Goal: Information Seeking & Learning: Learn about a topic

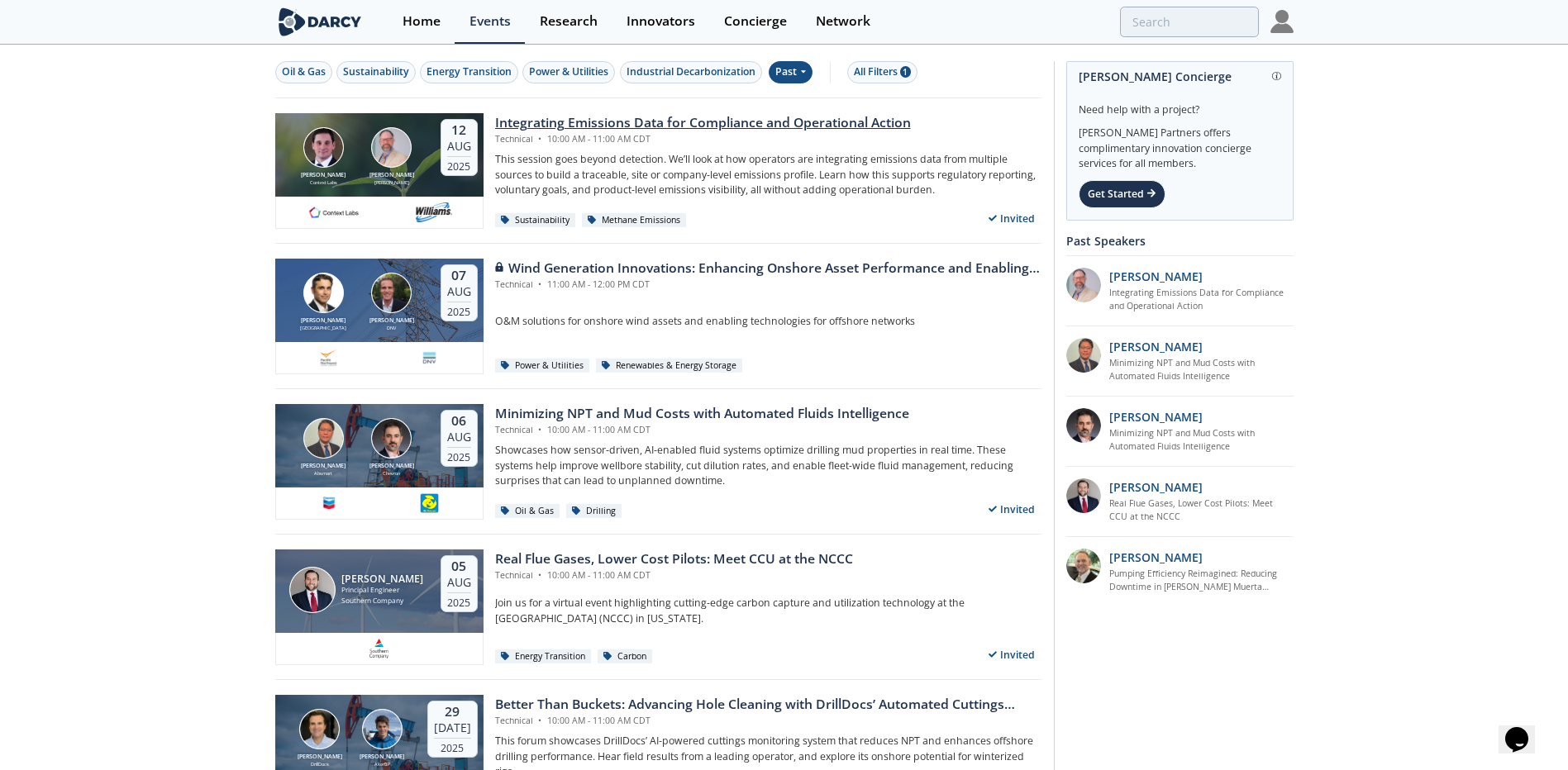
click at [656, 118] on div "Integrating Emissions Data for Compliance and Operational Action" at bounding box center [703, 123] width 416 height 20
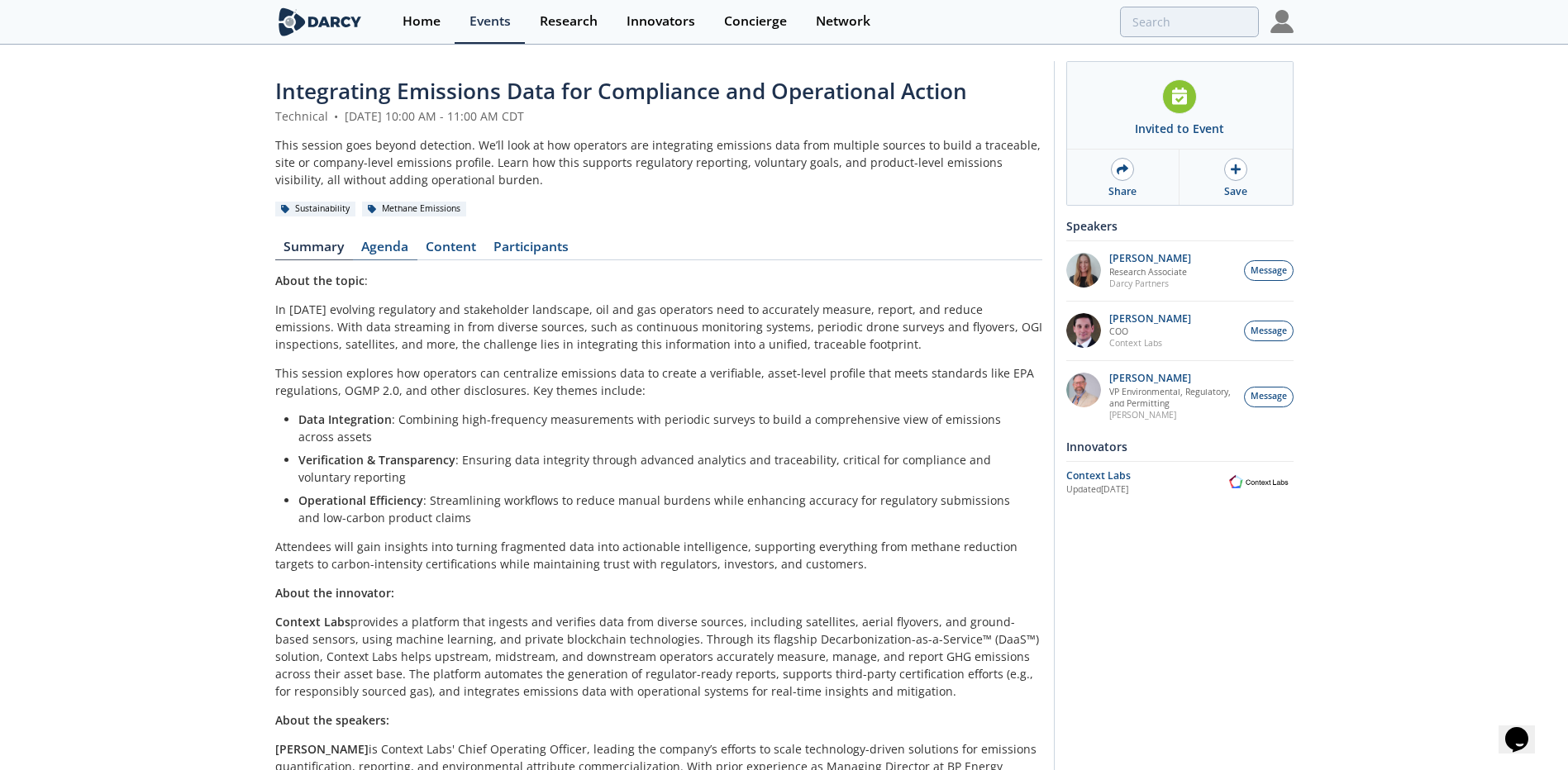
click at [374, 247] on link "Agenda" at bounding box center [385, 250] width 64 height 20
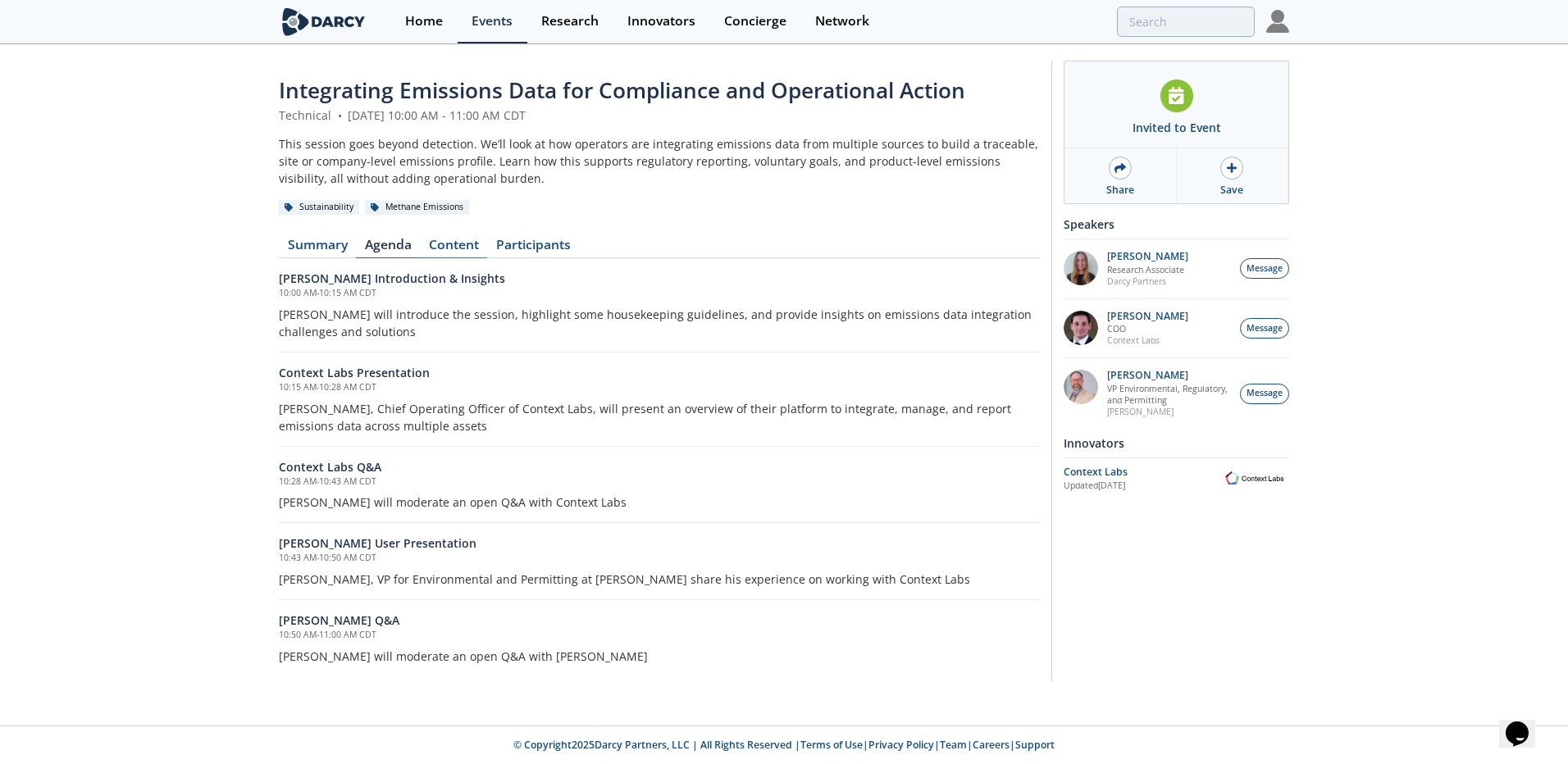
click at [456, 250] on link "Content" at bounding box center [453, 248] width 67 height 19
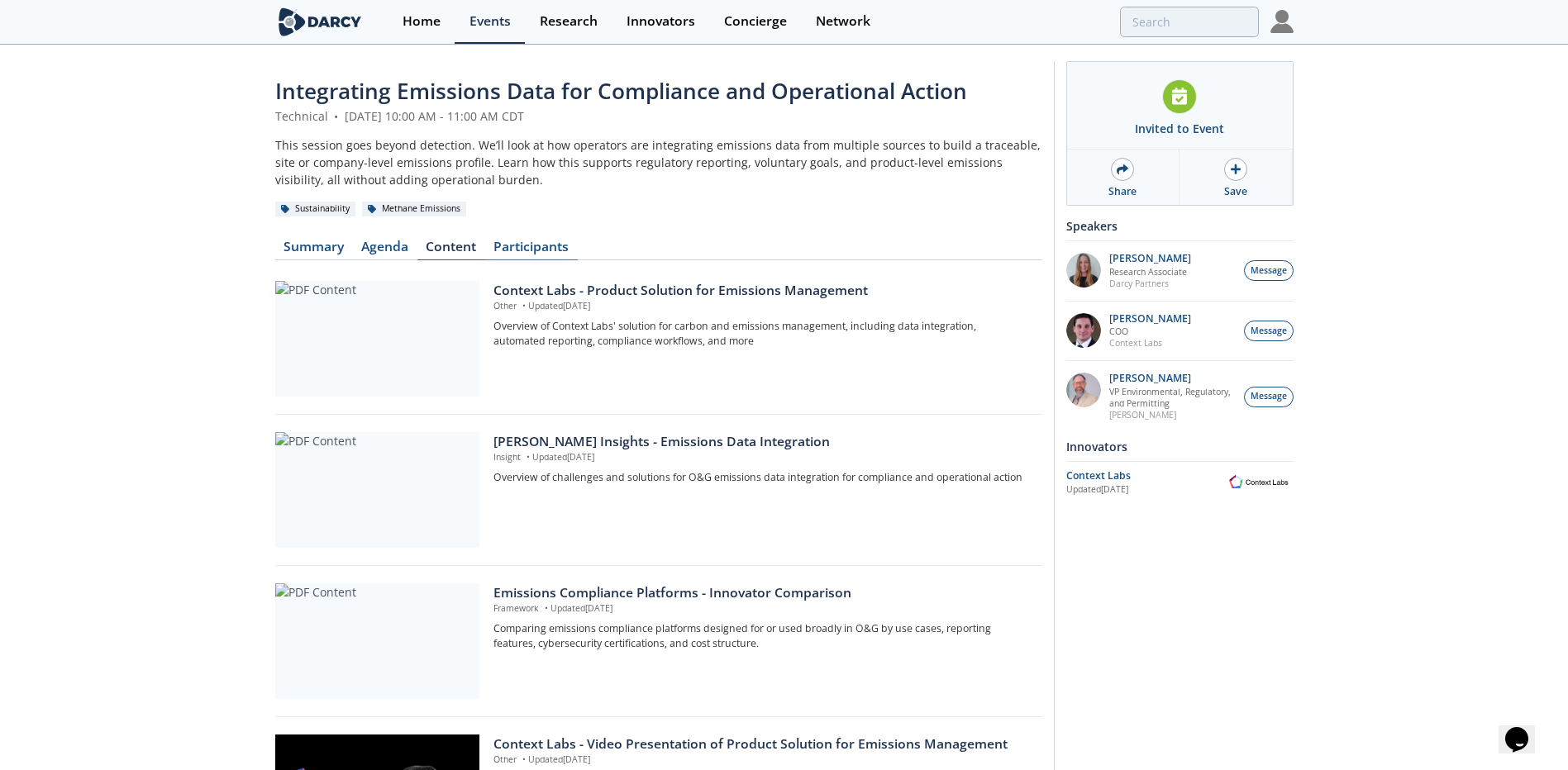
click at [499, 244] on link "Participants" at bounding box center [531, 250] width 93 height 20
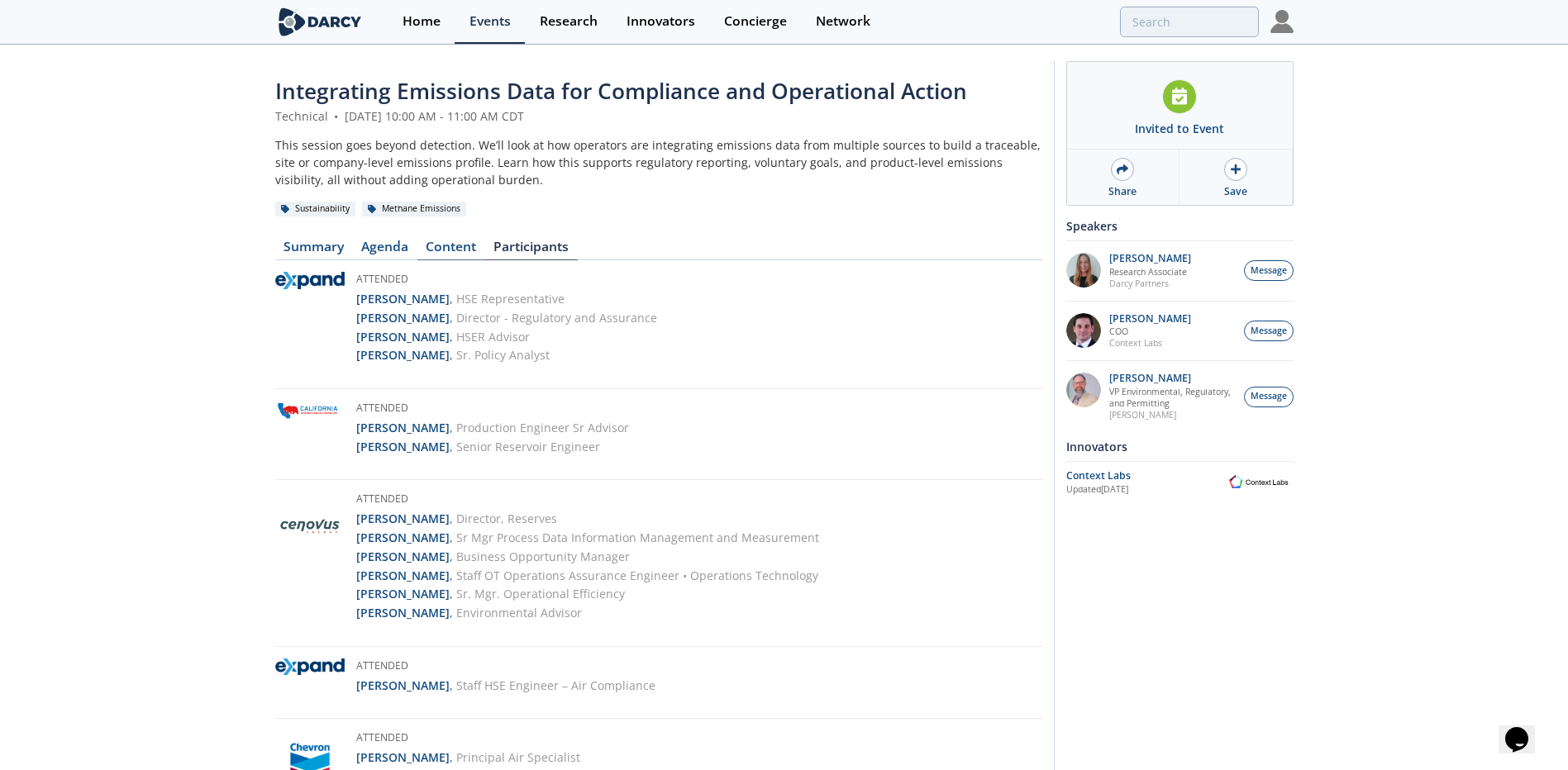
click at [448, 250] on link "Content" at bounding box center [451, 250] width 67 height 20
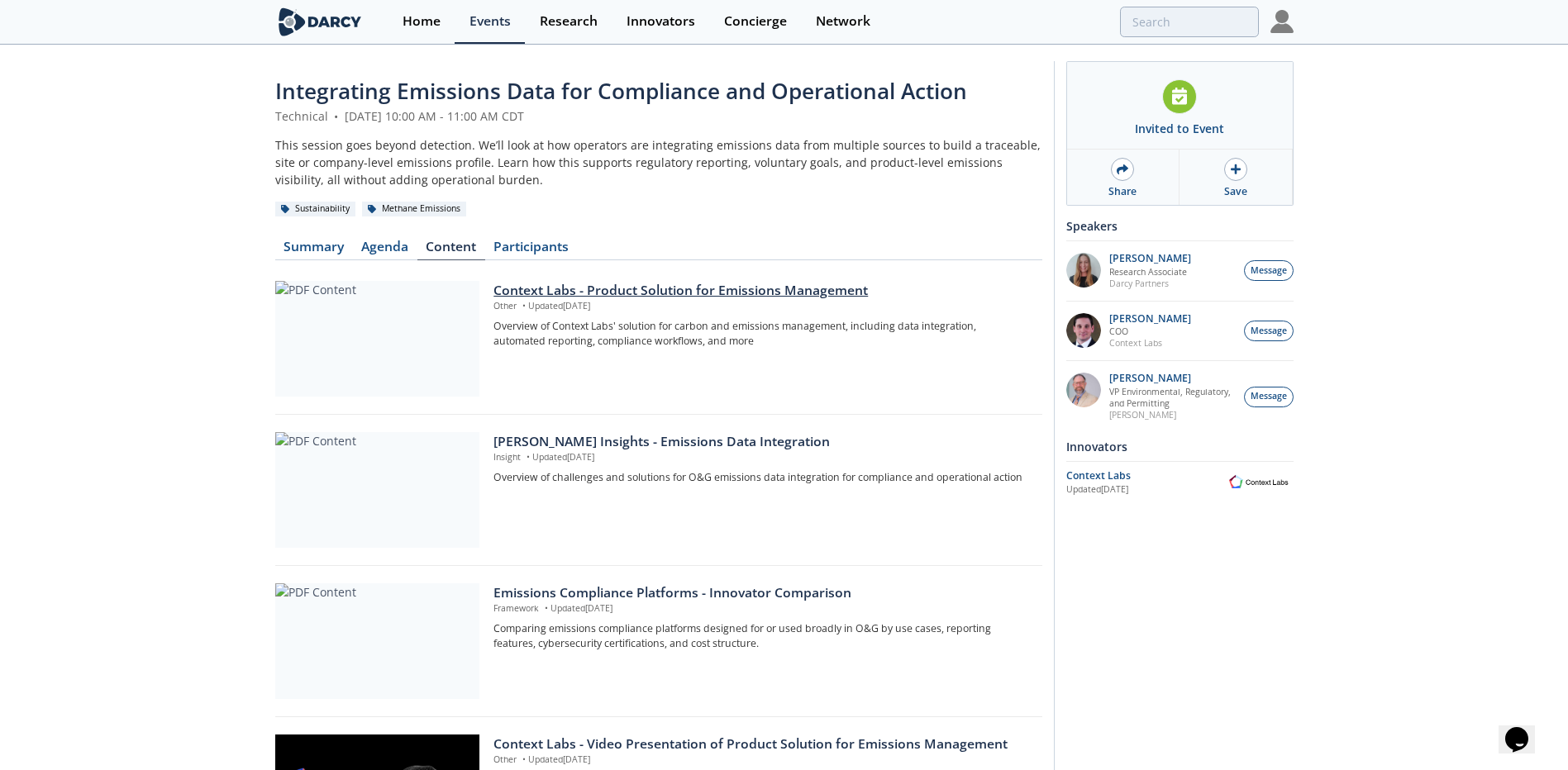
click at [400, 339] on div at bounding box center [377, 339] width 204 height 116
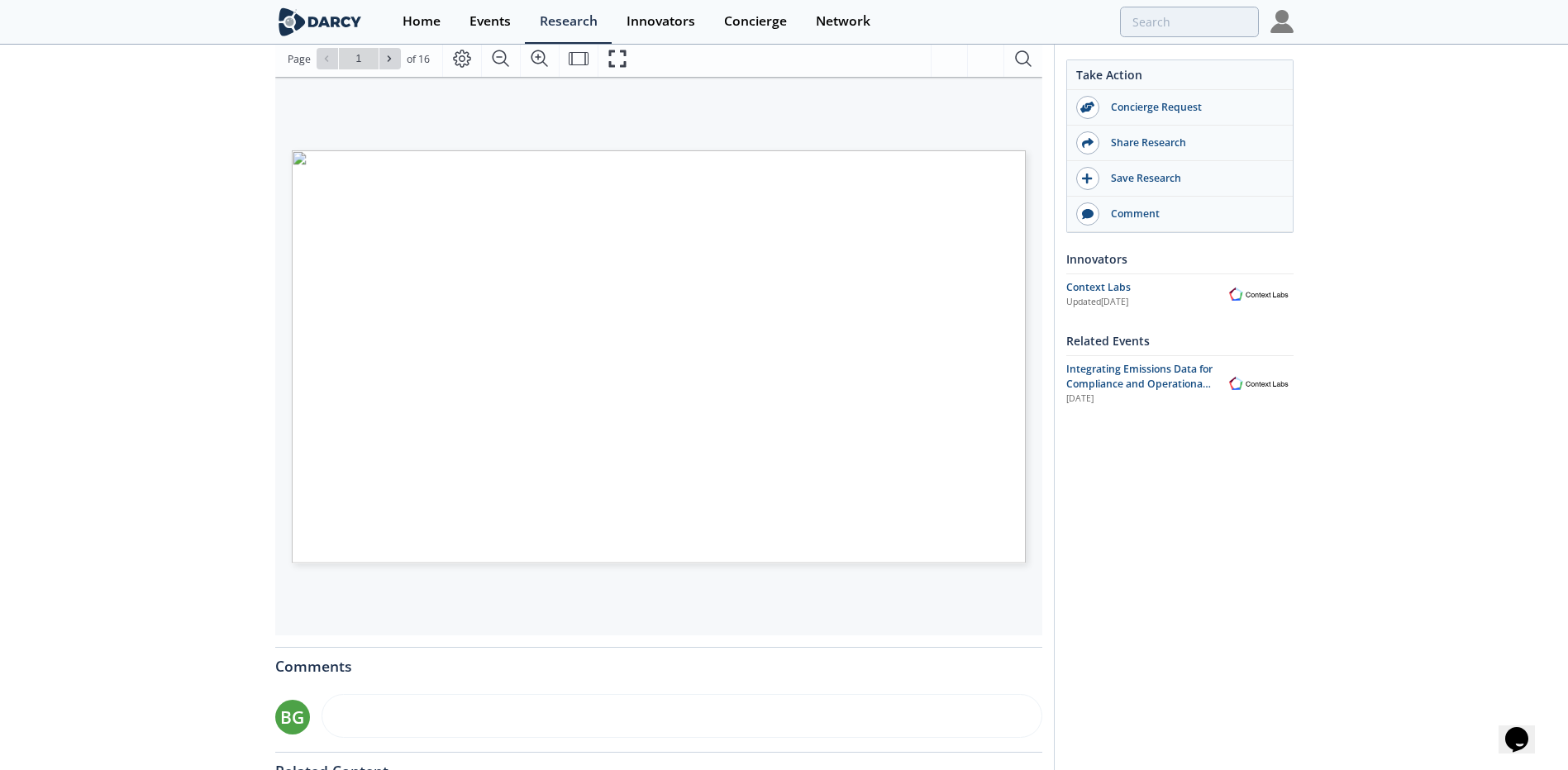
scroll to position [248, 0]
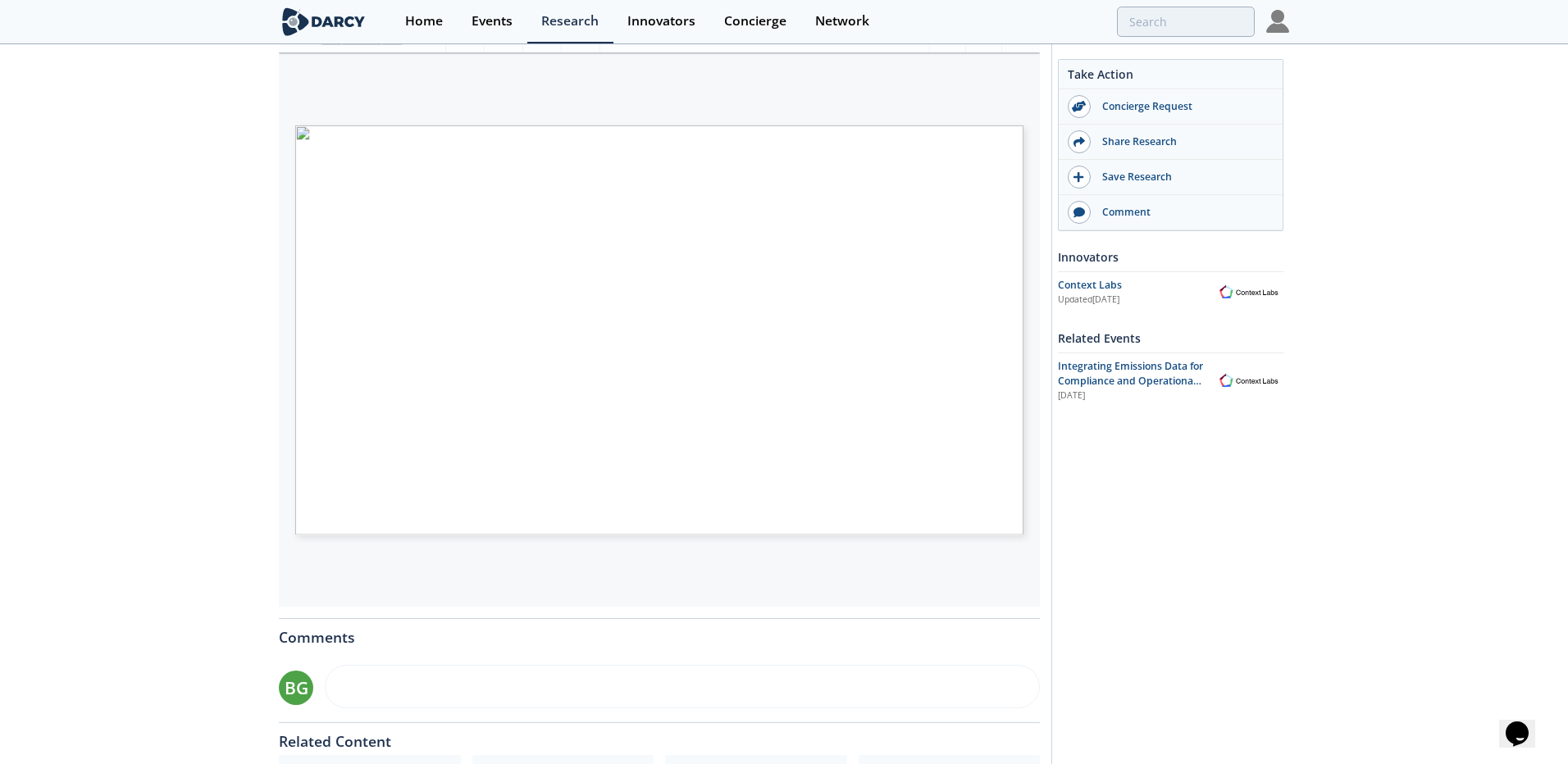
type input "2"
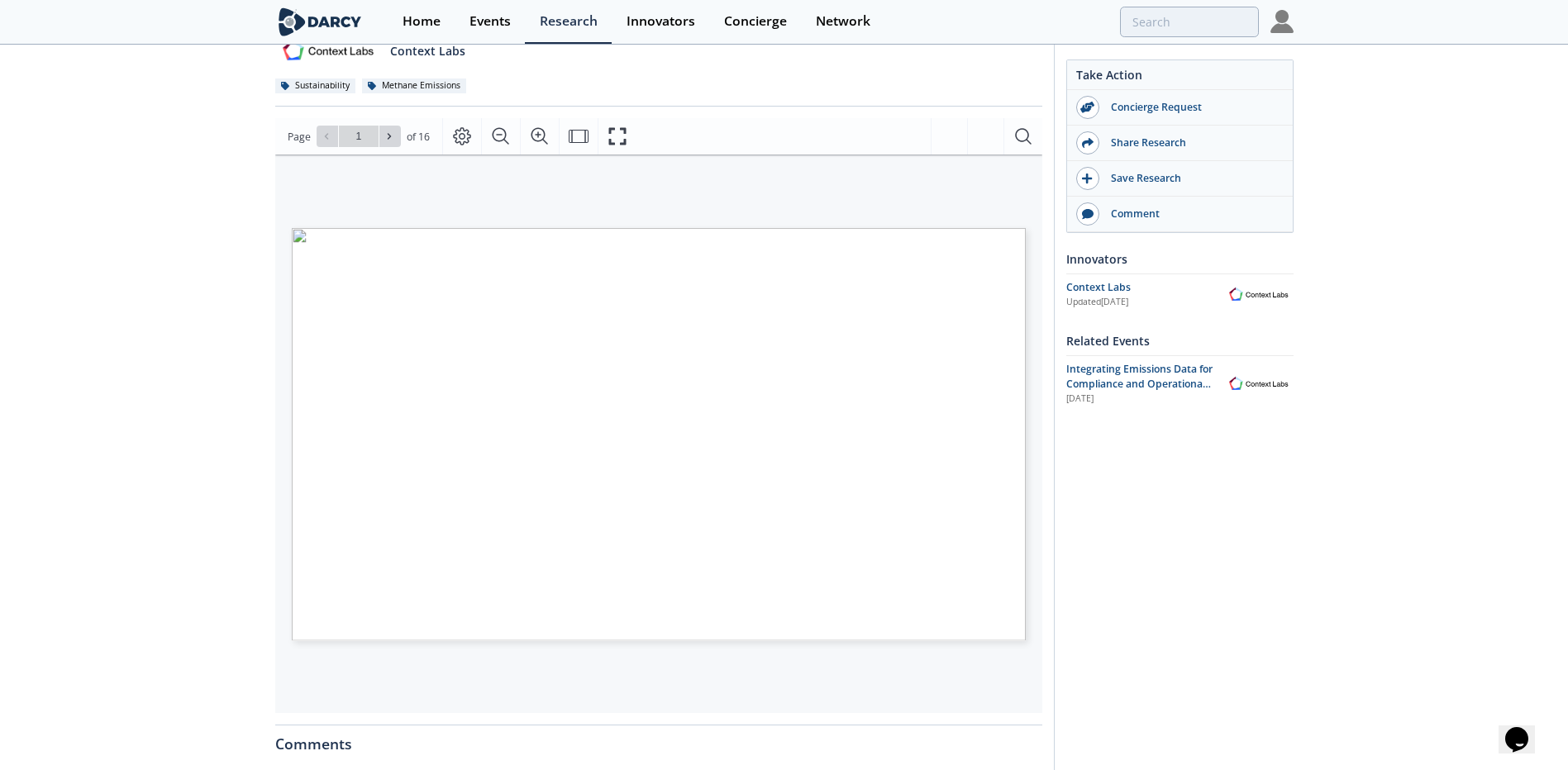
scroll to position [0, 0]
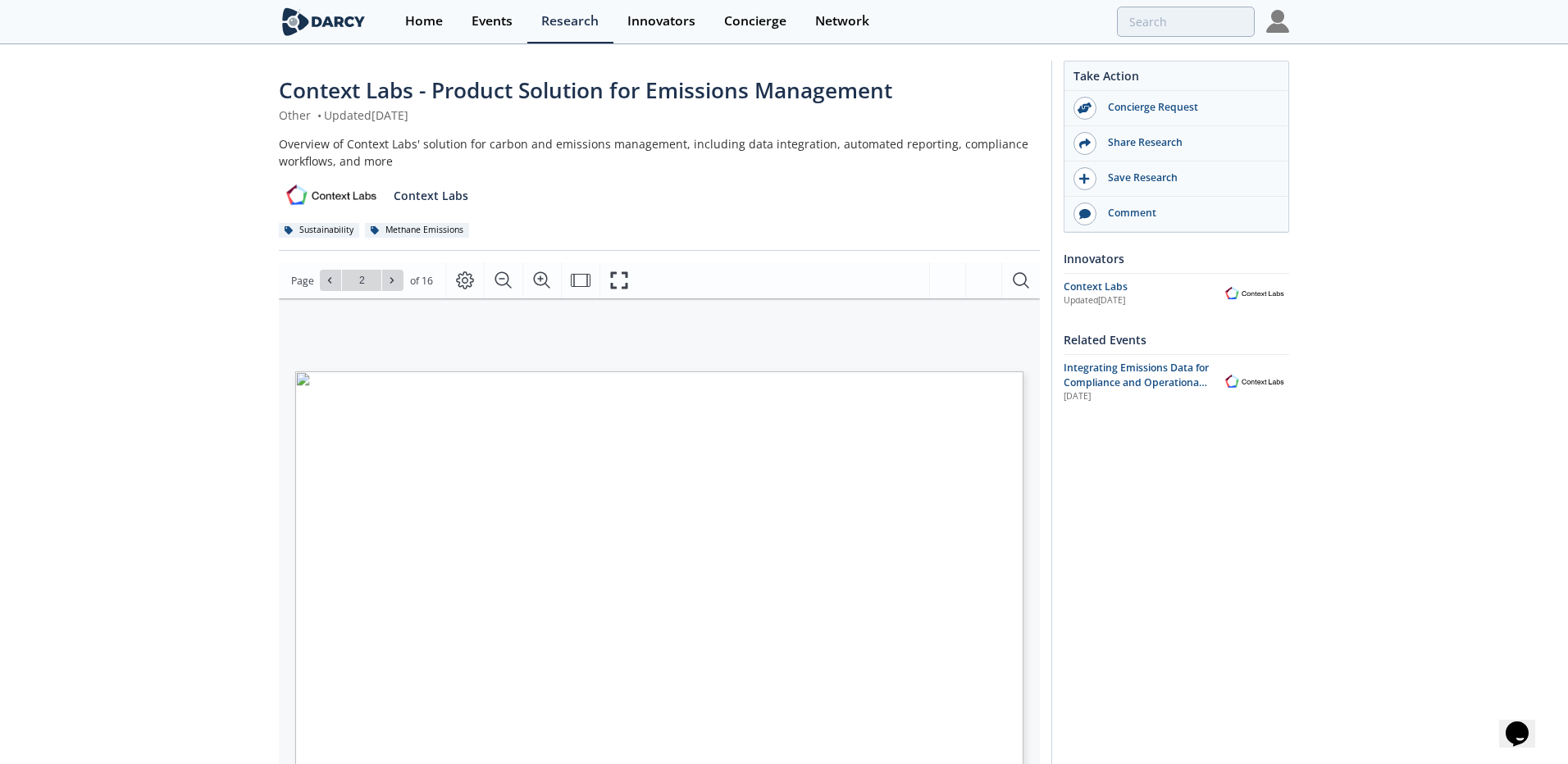
type input "3"
type input "4"
type input "5"
type input "6"
type input "8"
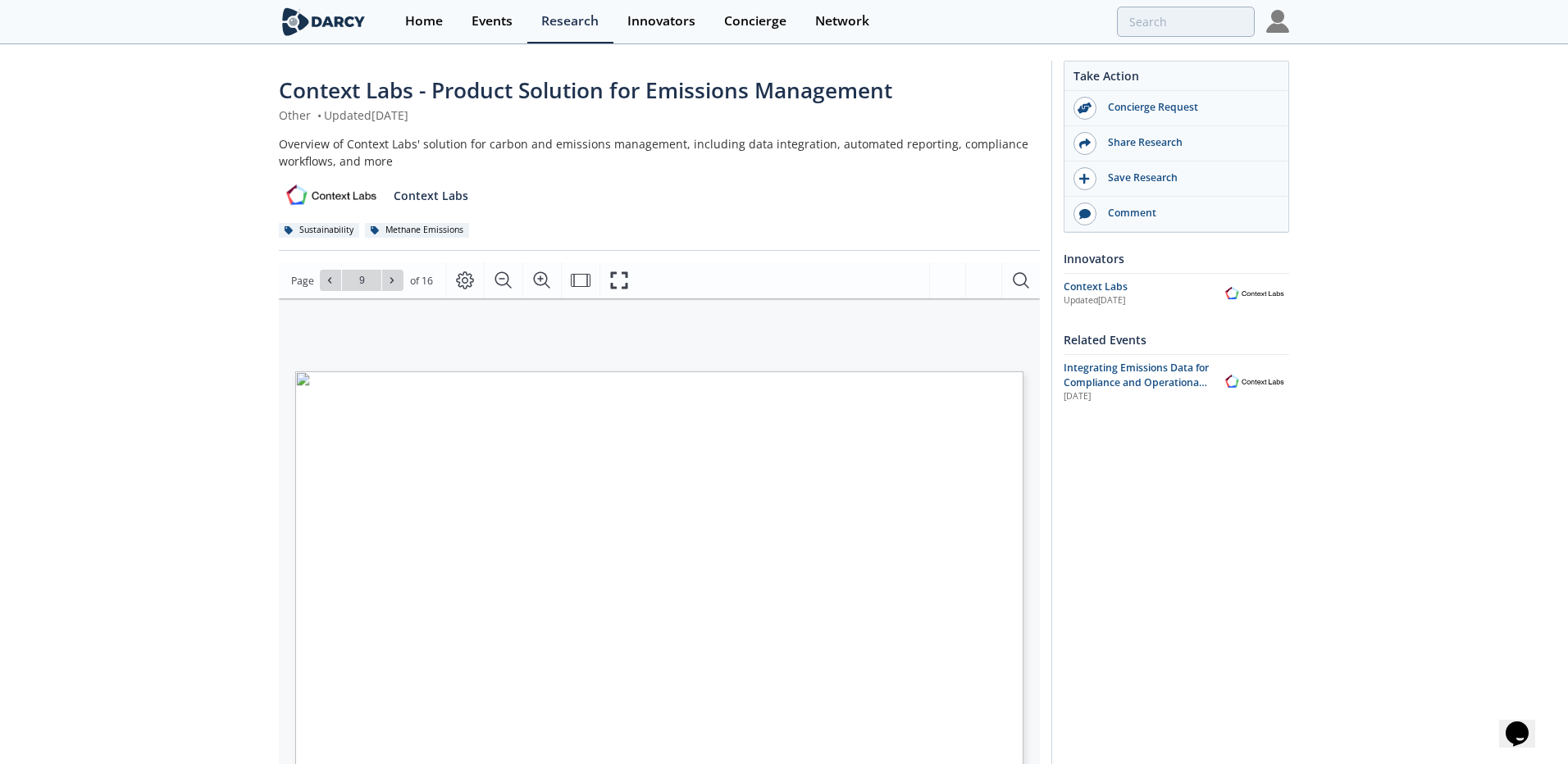
type input "10"
click at [154, 477] on div "Context Labs - Product Solution for Emissions Management Other • Updated [DATE]…" at bounding box center [778, 632] width 1556 height 1175
type input "1"
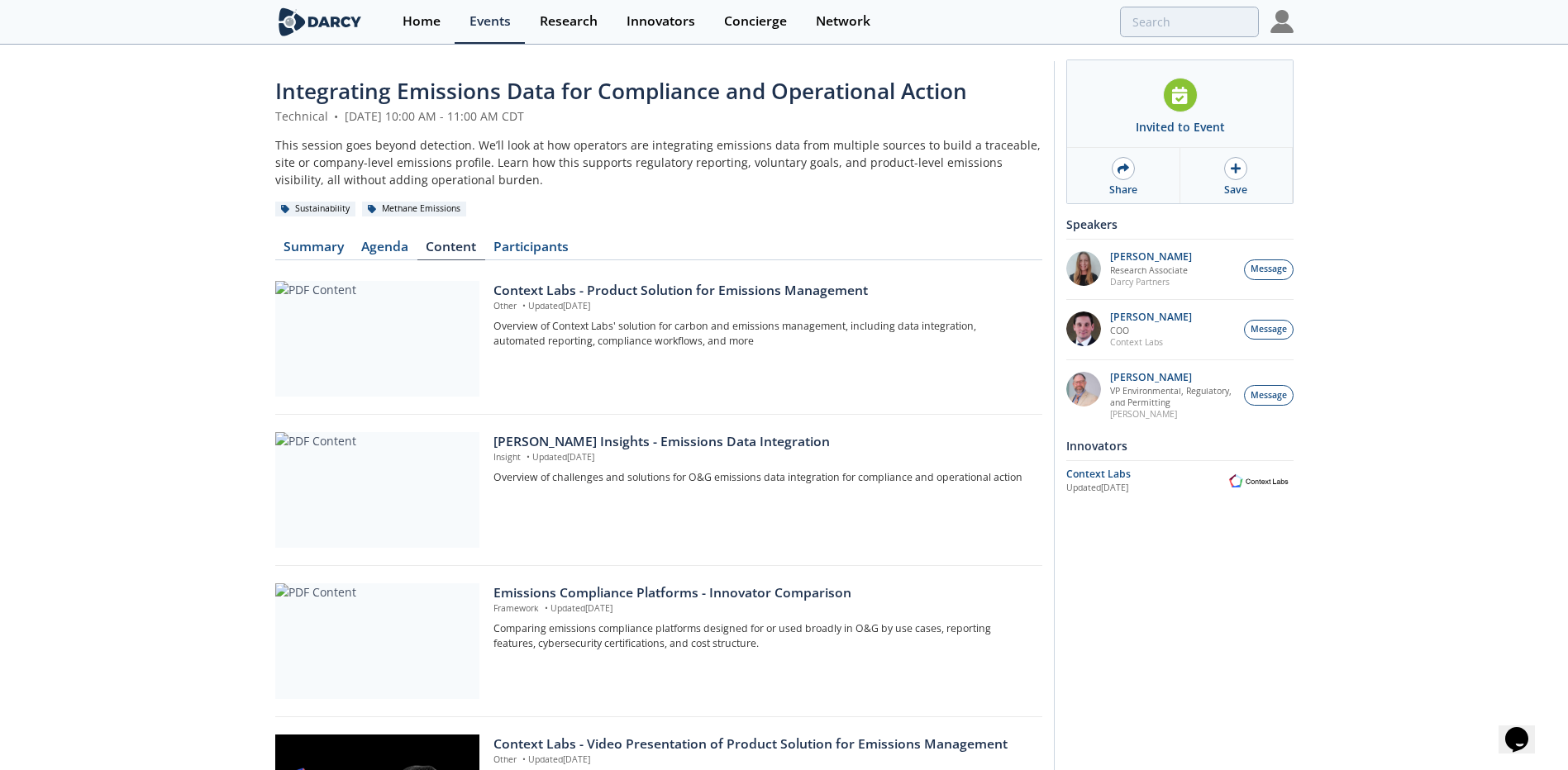
scroll to position [297, 0]
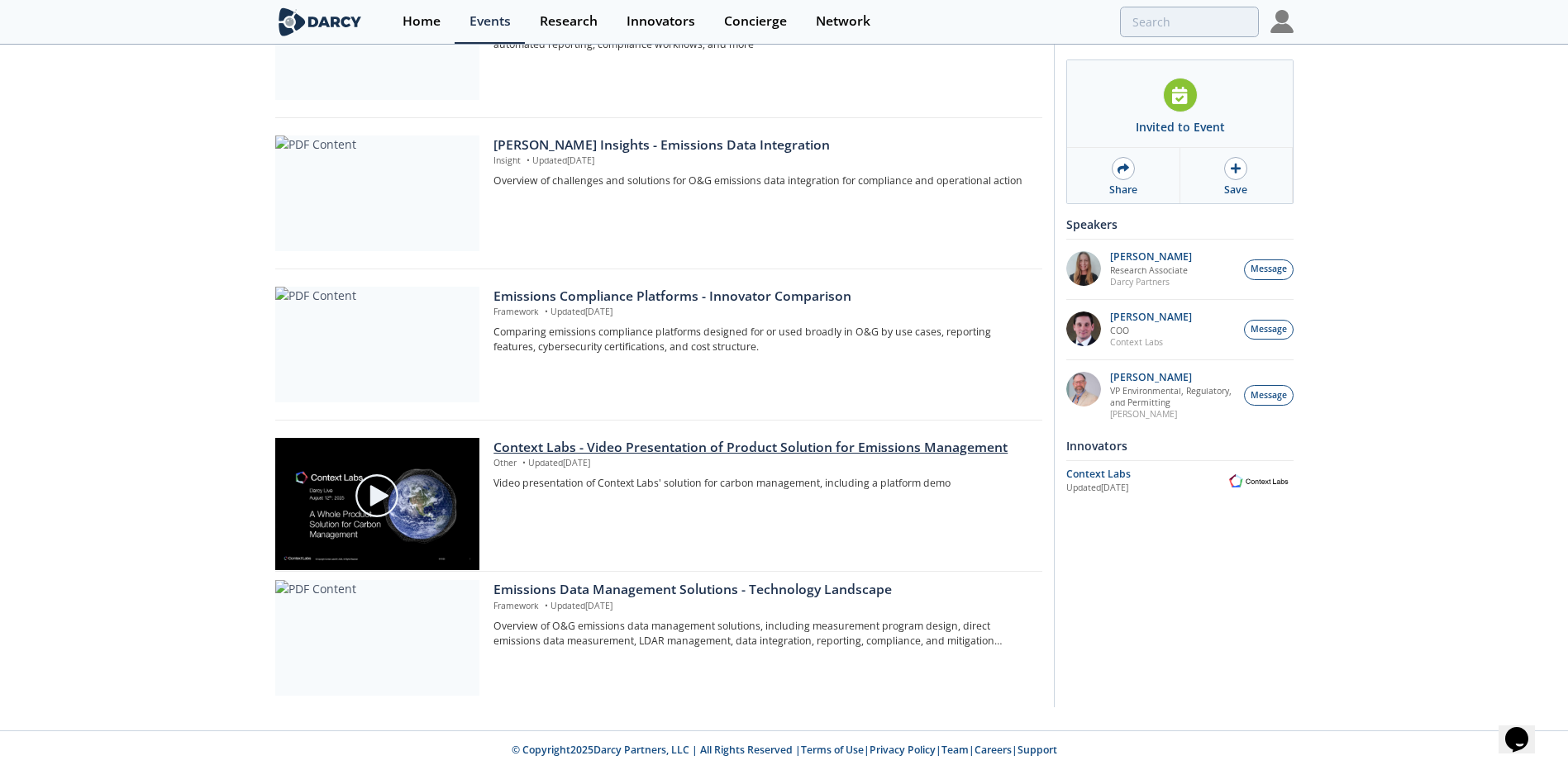
click at [300, 509] on div at bounding box center [377, 496] width 185 height 93
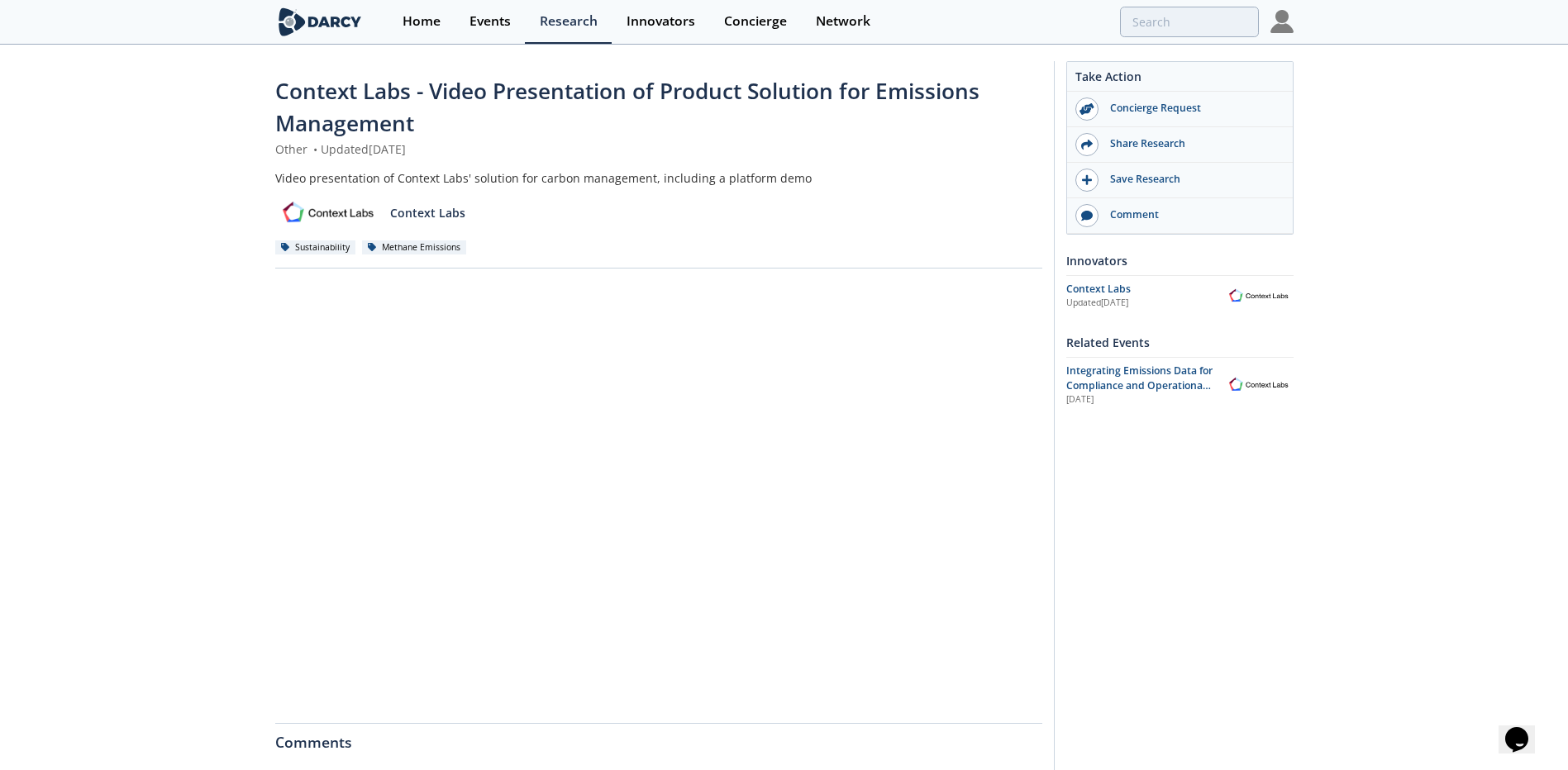
click at [174, 565] on div "Context Labs - Video Presentation of Product Solution for Emissions Management …" at bounding box center [784, 563] width 1568 height 1034
click at [87, 596] on div "Context Labs - Video Presentation of Product Solution for Emissions Management …" at bounding box center [784, 563] width 1568 height 1034
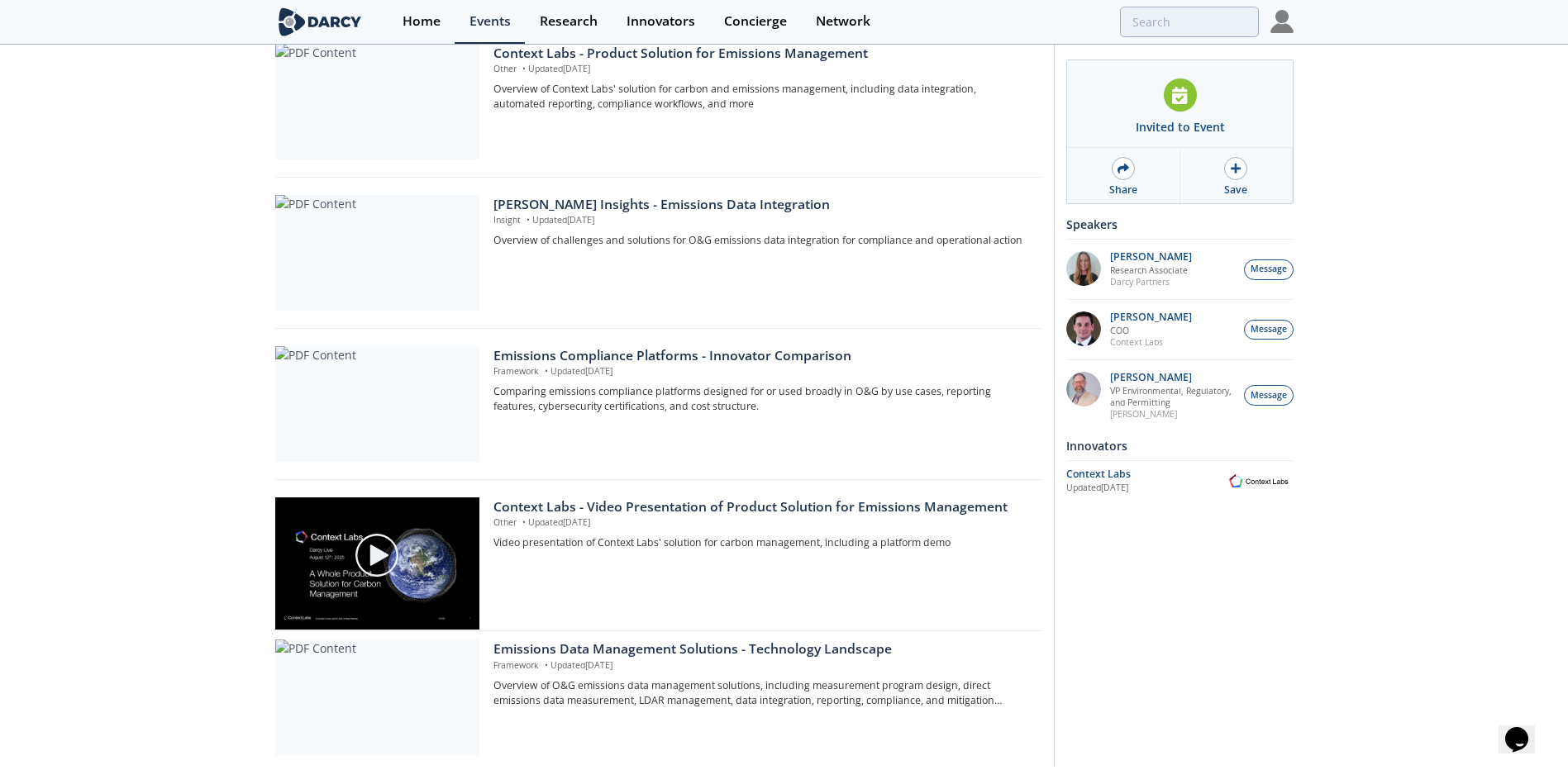
scroll to position [297, 0]
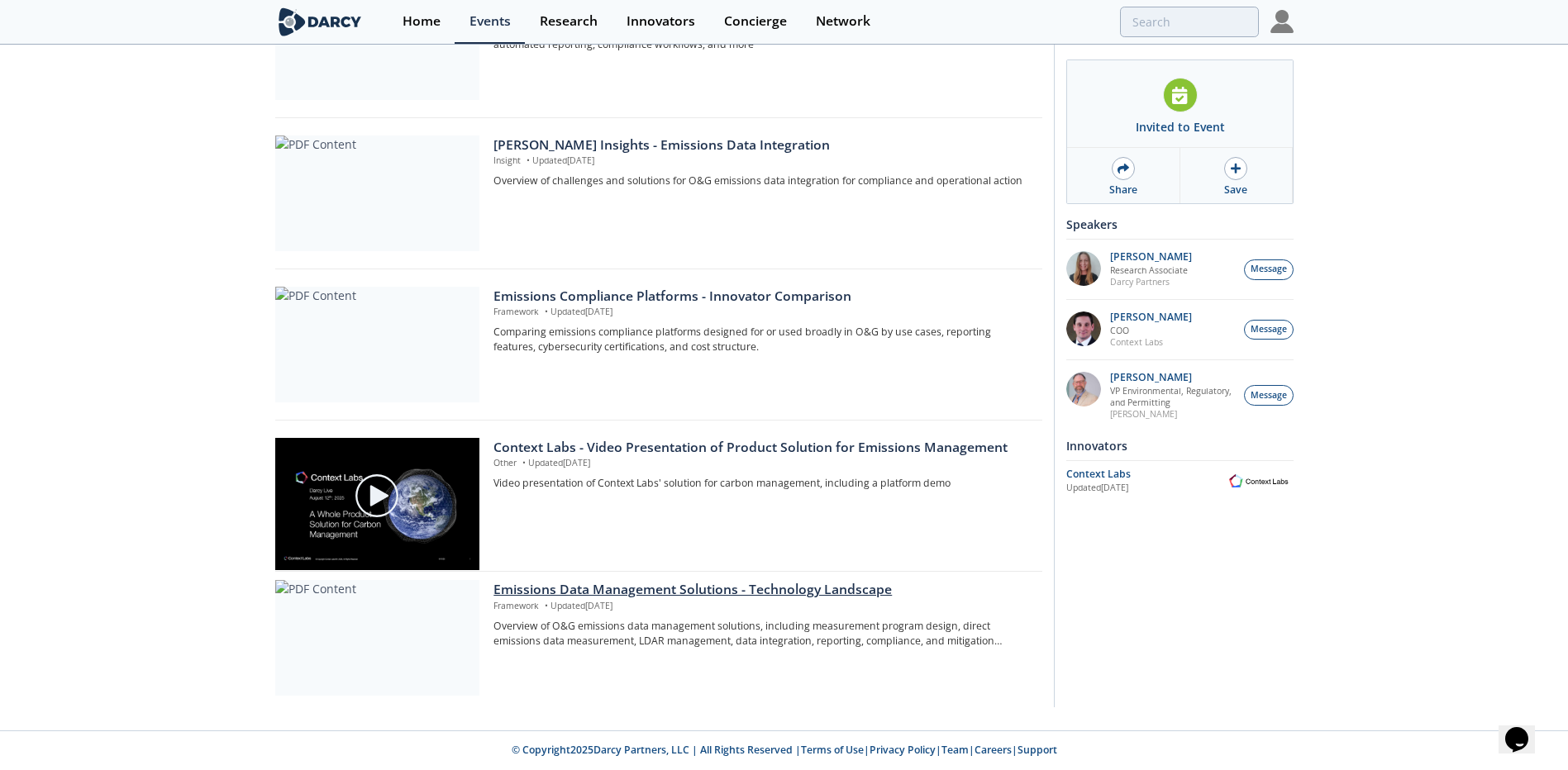
click at [377, 661] on div at bounding box center [377, 638] width 204 height 116
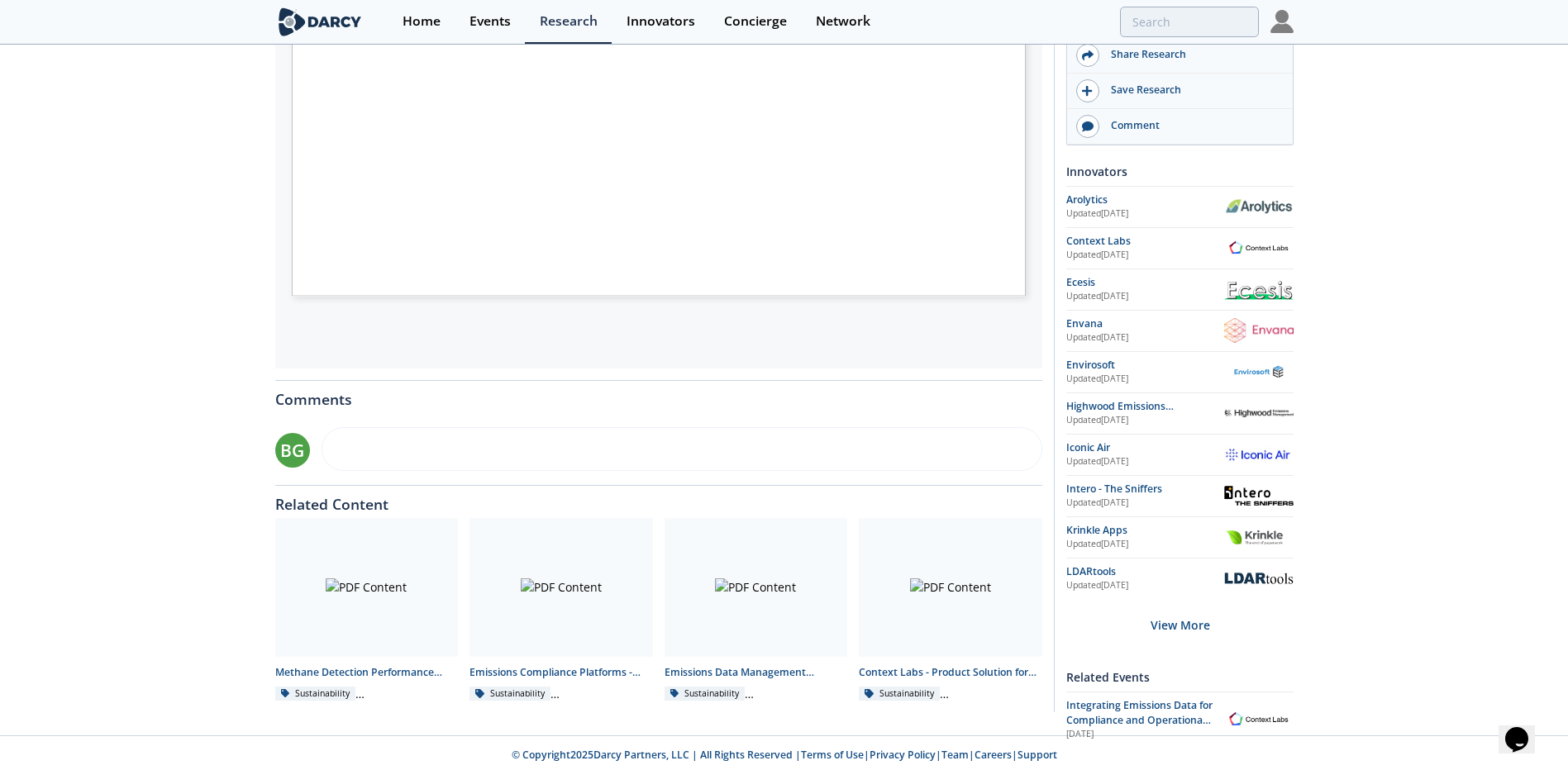
scroll to position [496, 0]
